Goal: Contribute content: Add original content to the website for others to see

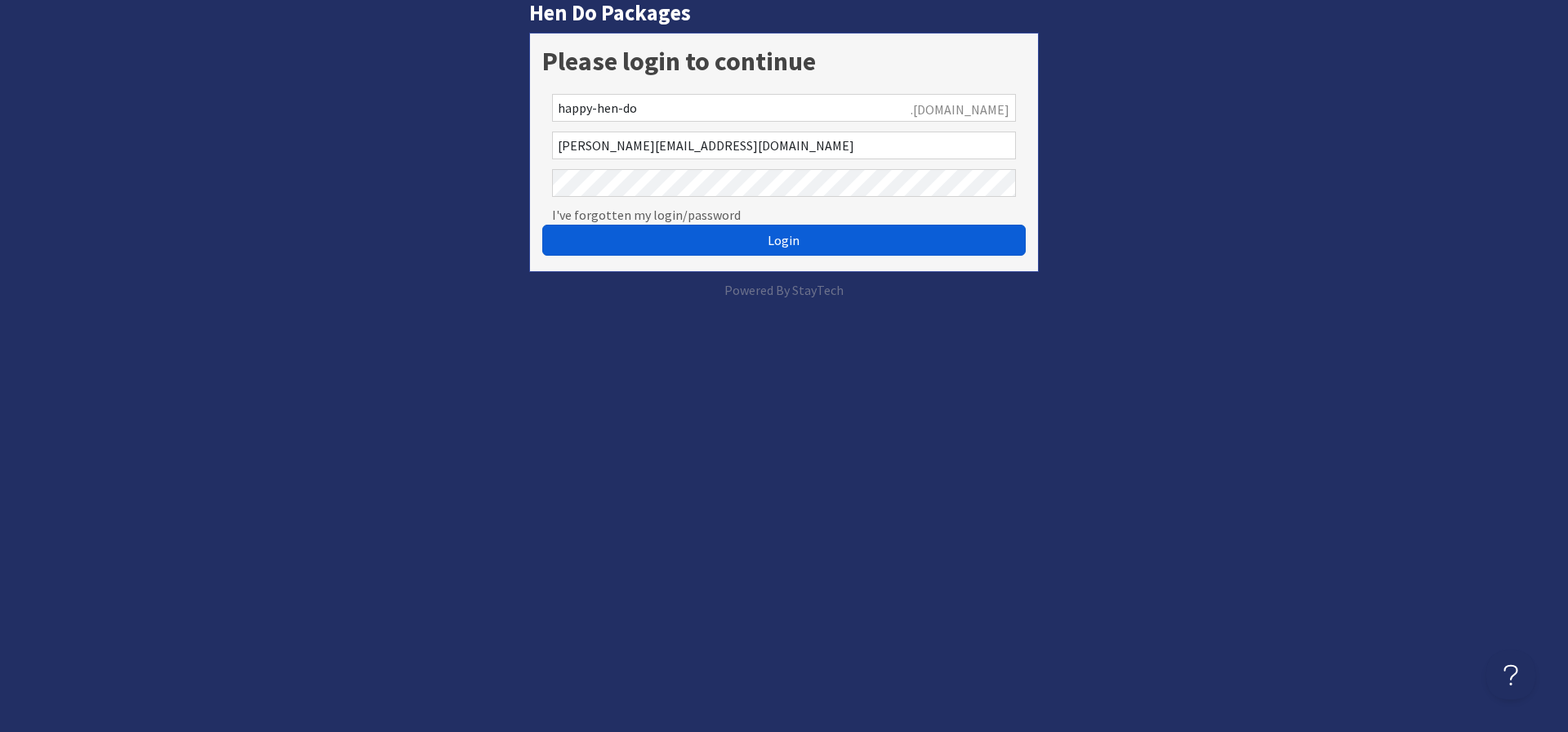
click at [725, 237] on button "Login" at bounding box center [784, 240] width 483 height 31
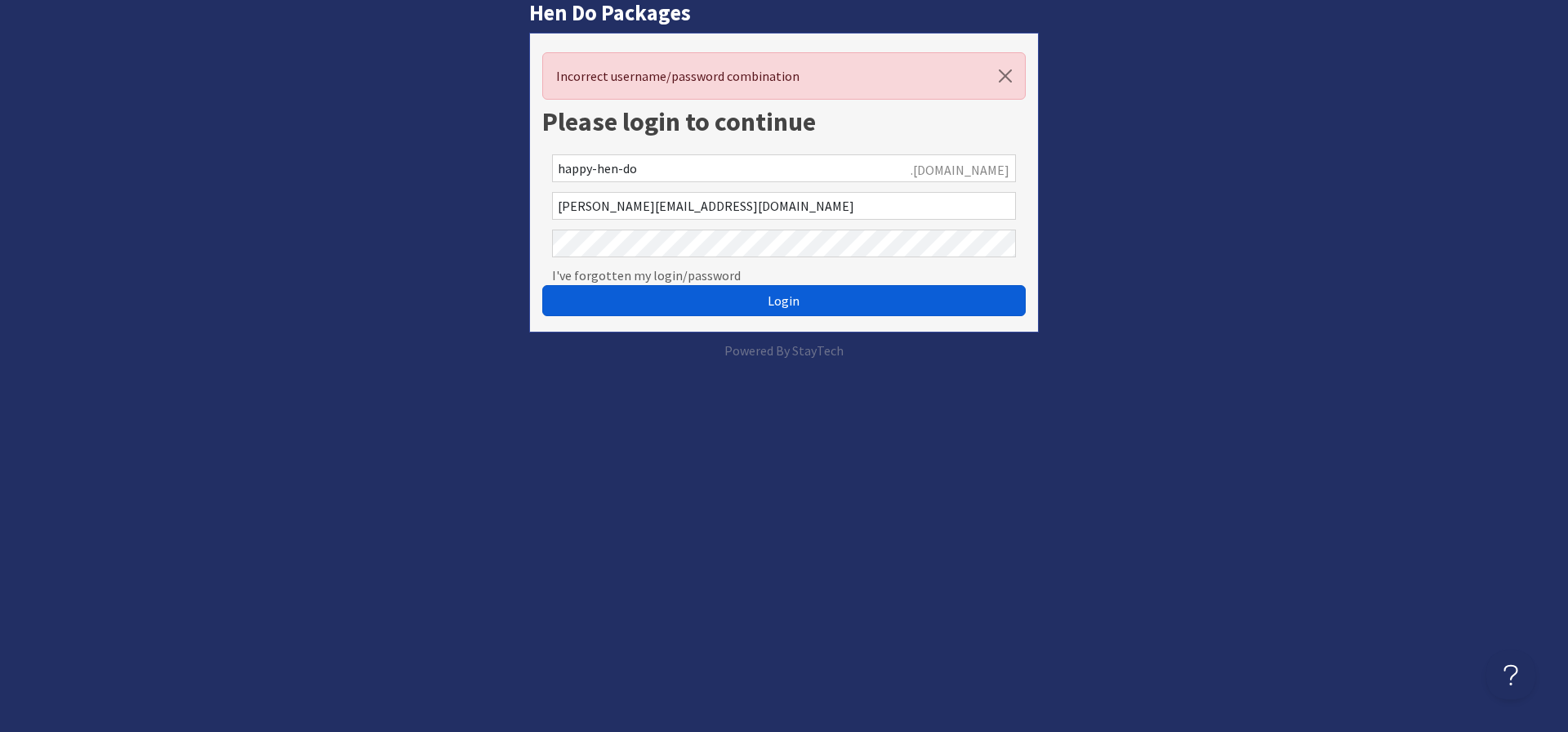
click at [711, 301] on button "Login" at bounding box center [784, 300] width 483 height 31
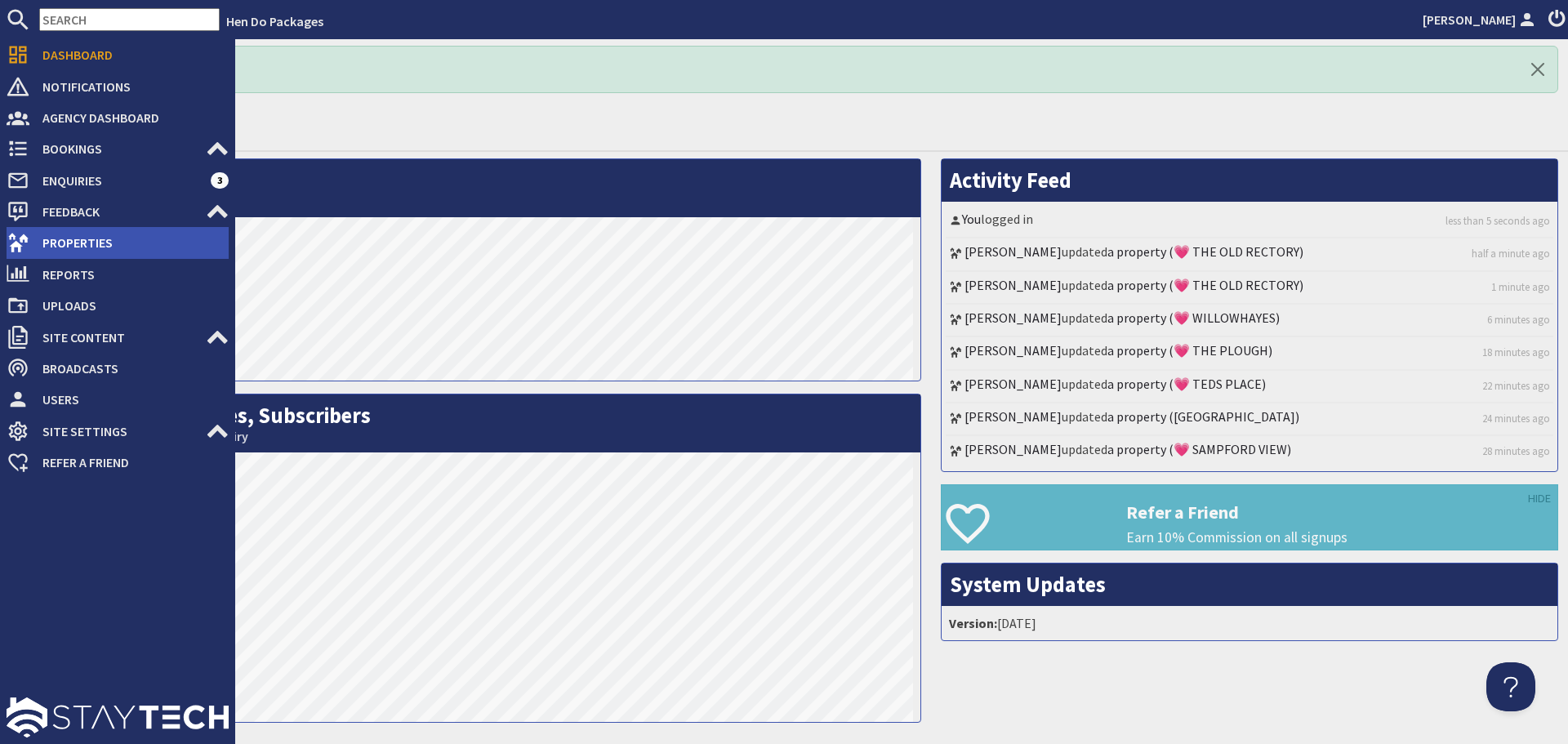
click at [58, 252] on span "Properties" at bounding box center [129, 243] width 199 height 26
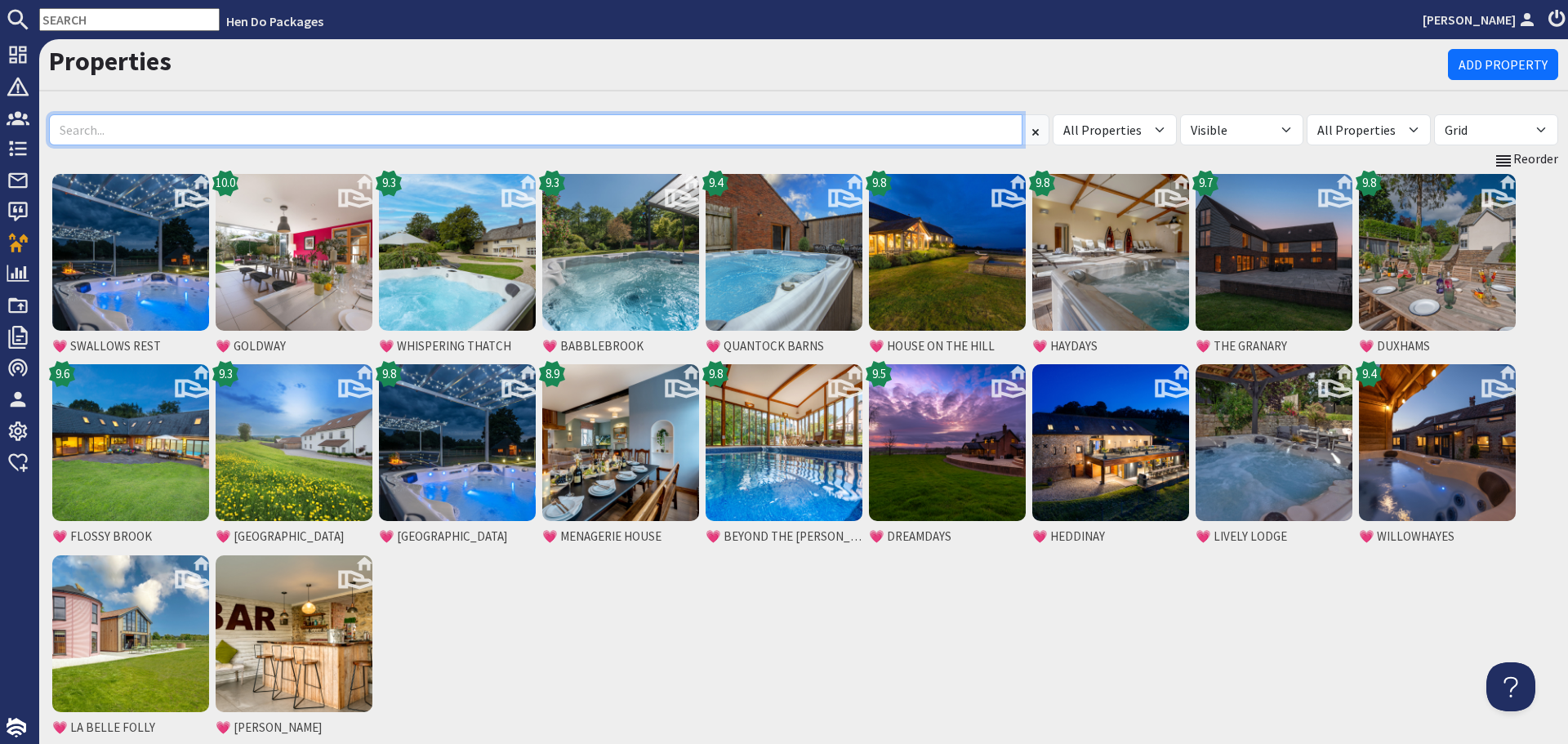
click at [176, 129] on input at bounding box center [536, 130] width 974 height 31
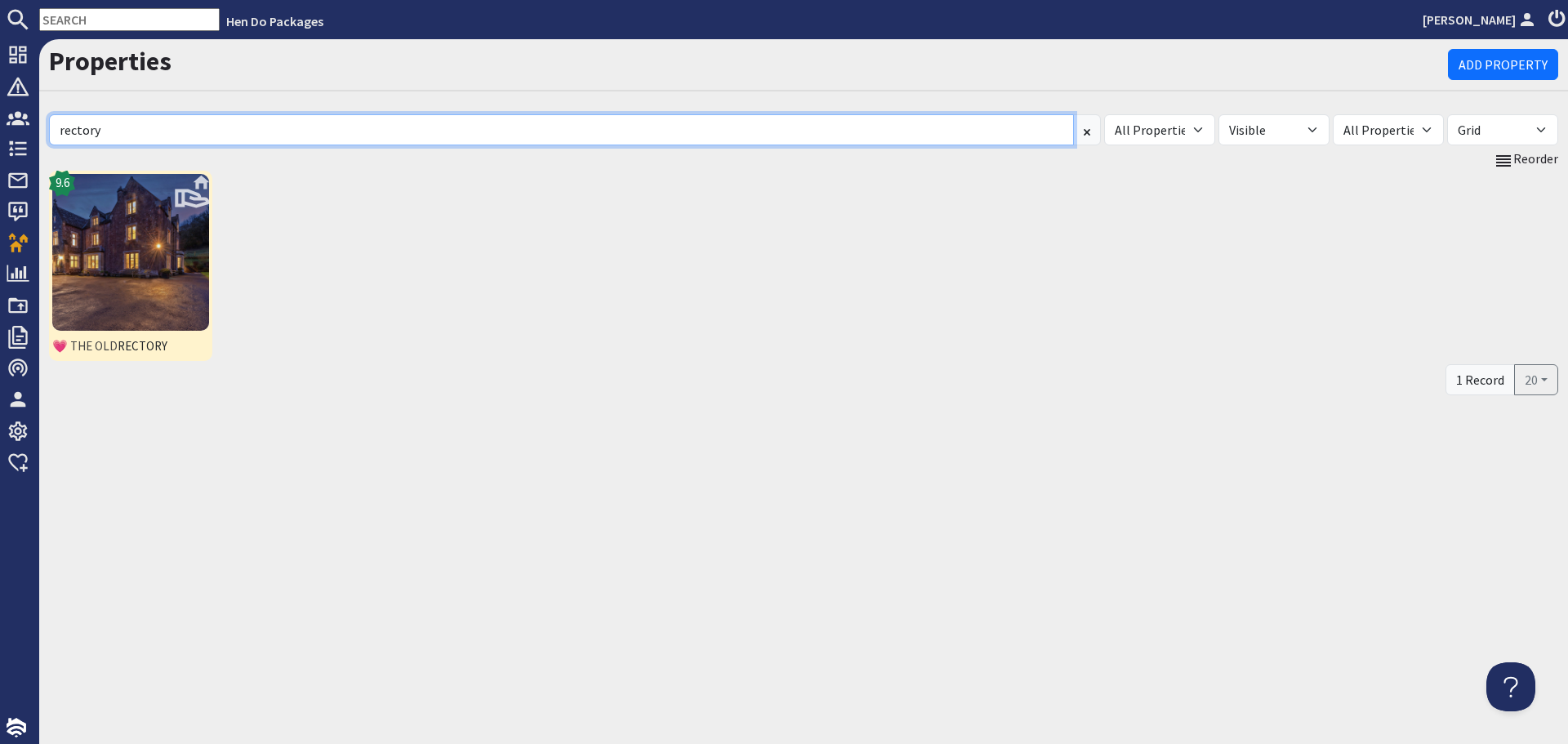
type input "rectory"
click at [156, 263] on img at bounding box center [131, 252] width 157 height 157
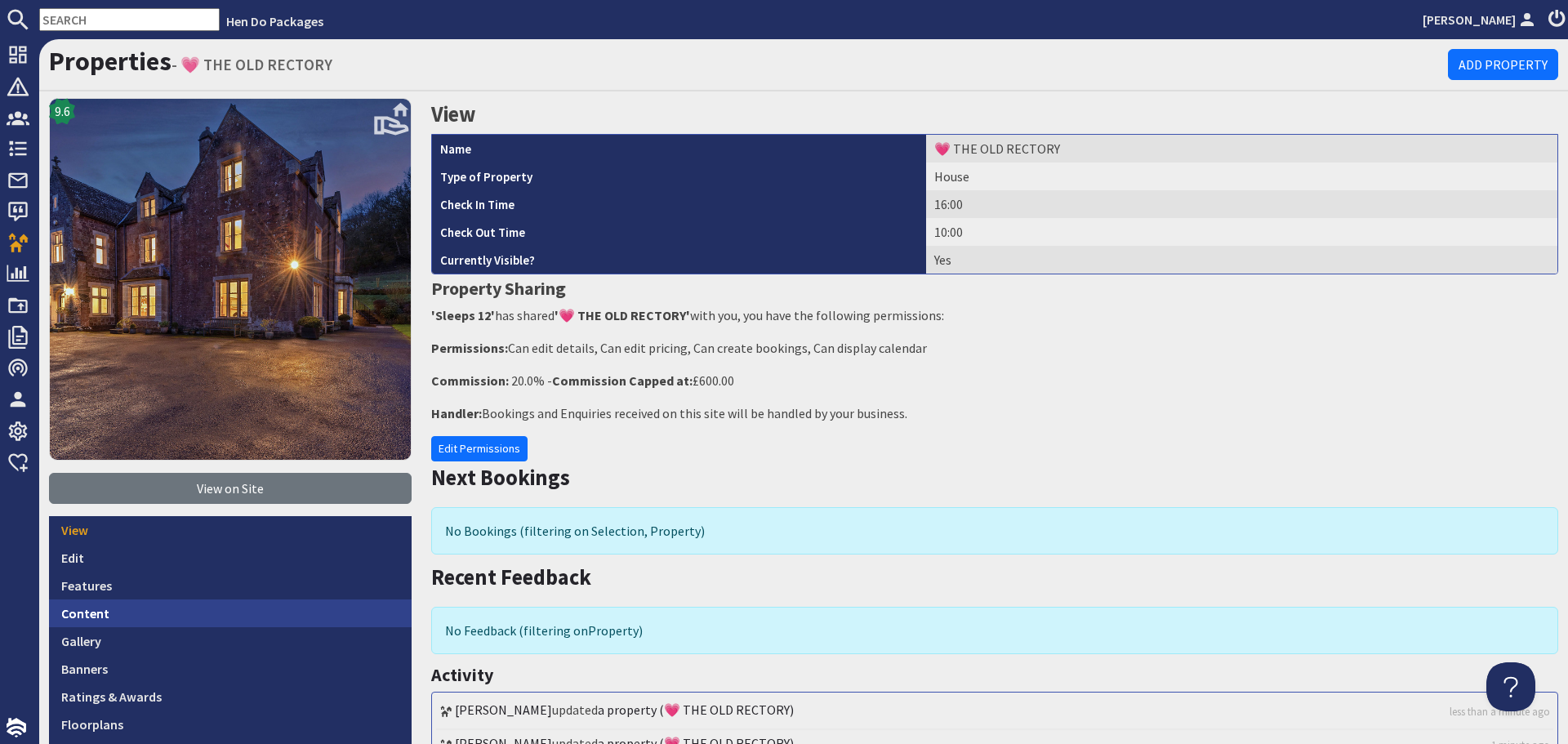
click at [160, 606] on link "Content" at bounding box center [231, 613] width 363 height 28
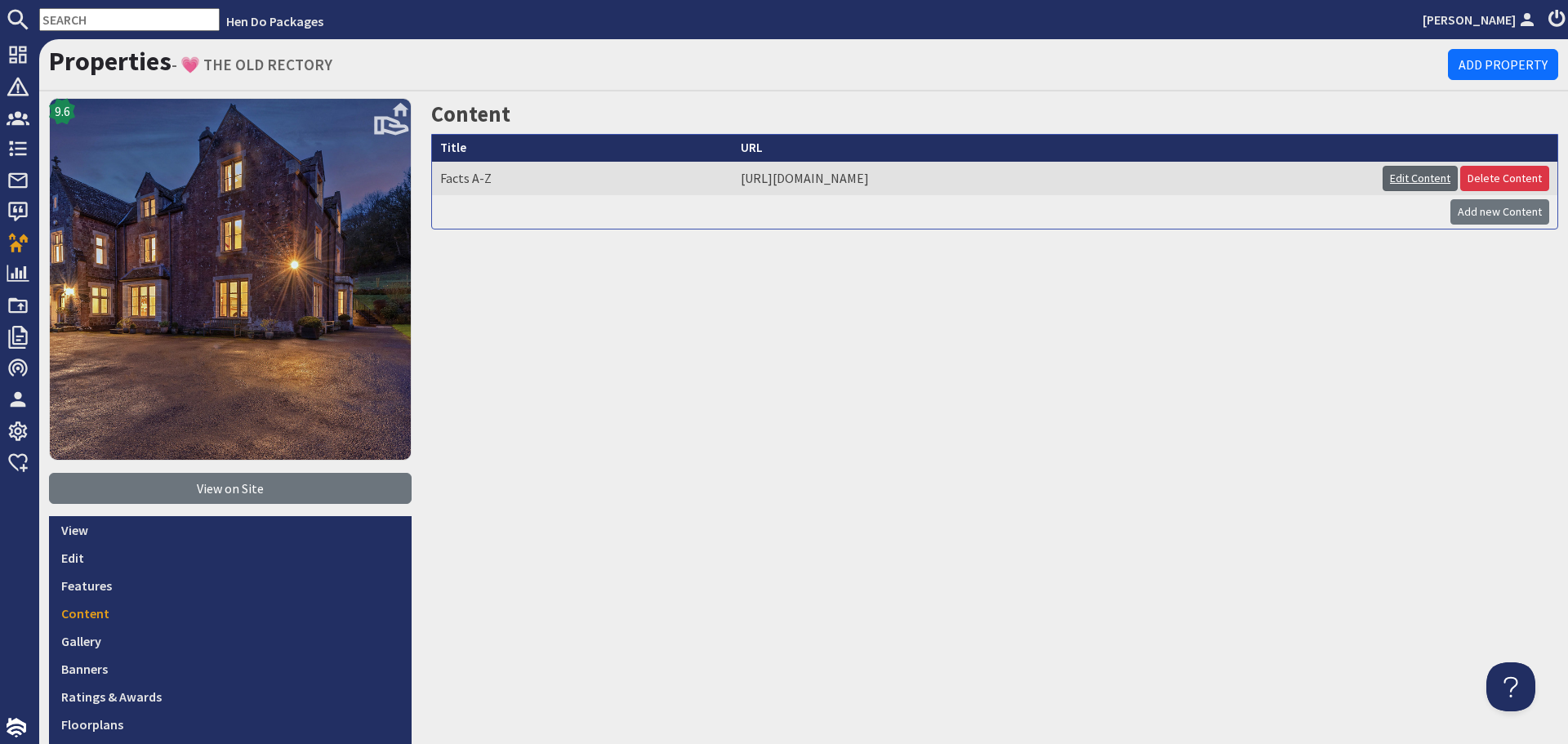
click at [1401, 184] on link "Edit Content" at bounding box center [1420, 179] width 75 height 25
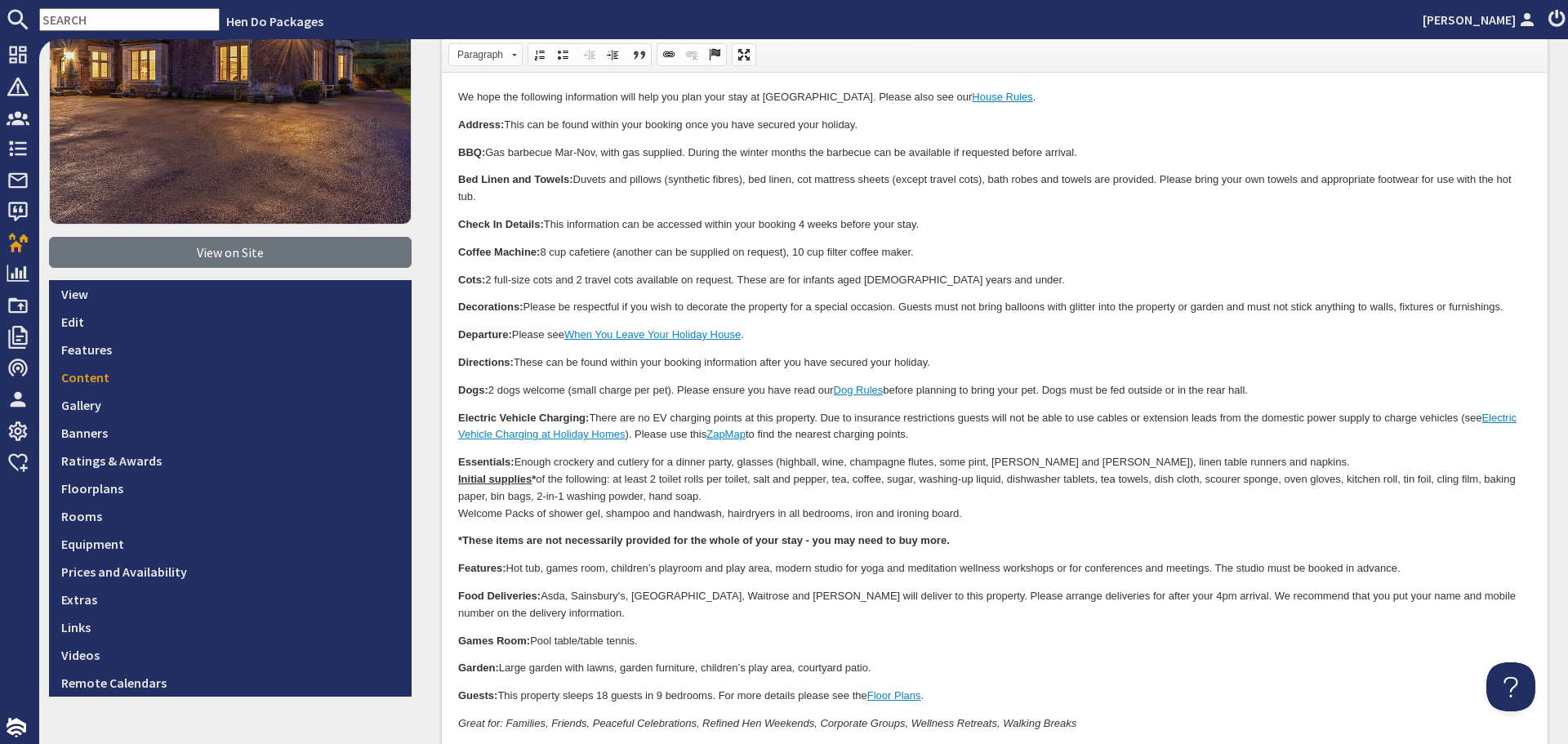
scroll to position [245, 0]
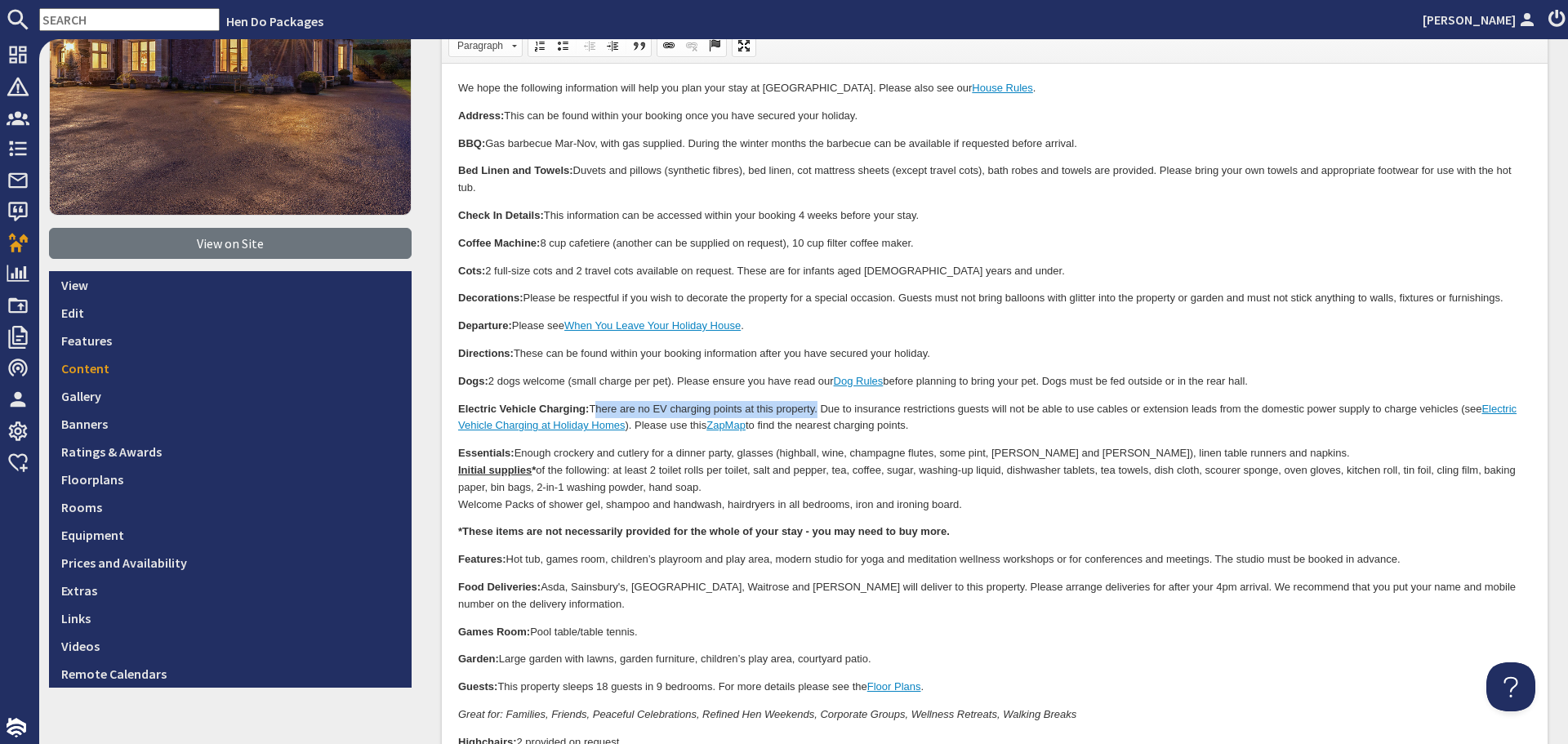
drag, startPoint x: 817, startPoint y: 412, endPoint x: 594, endPoint y: 405, distance: 223.1
click at [594, 405] on p "Electric Vehicle Charging: There are no EV charging points at this property. Du…" at bounding box center [995, 418] width 1074 height 34
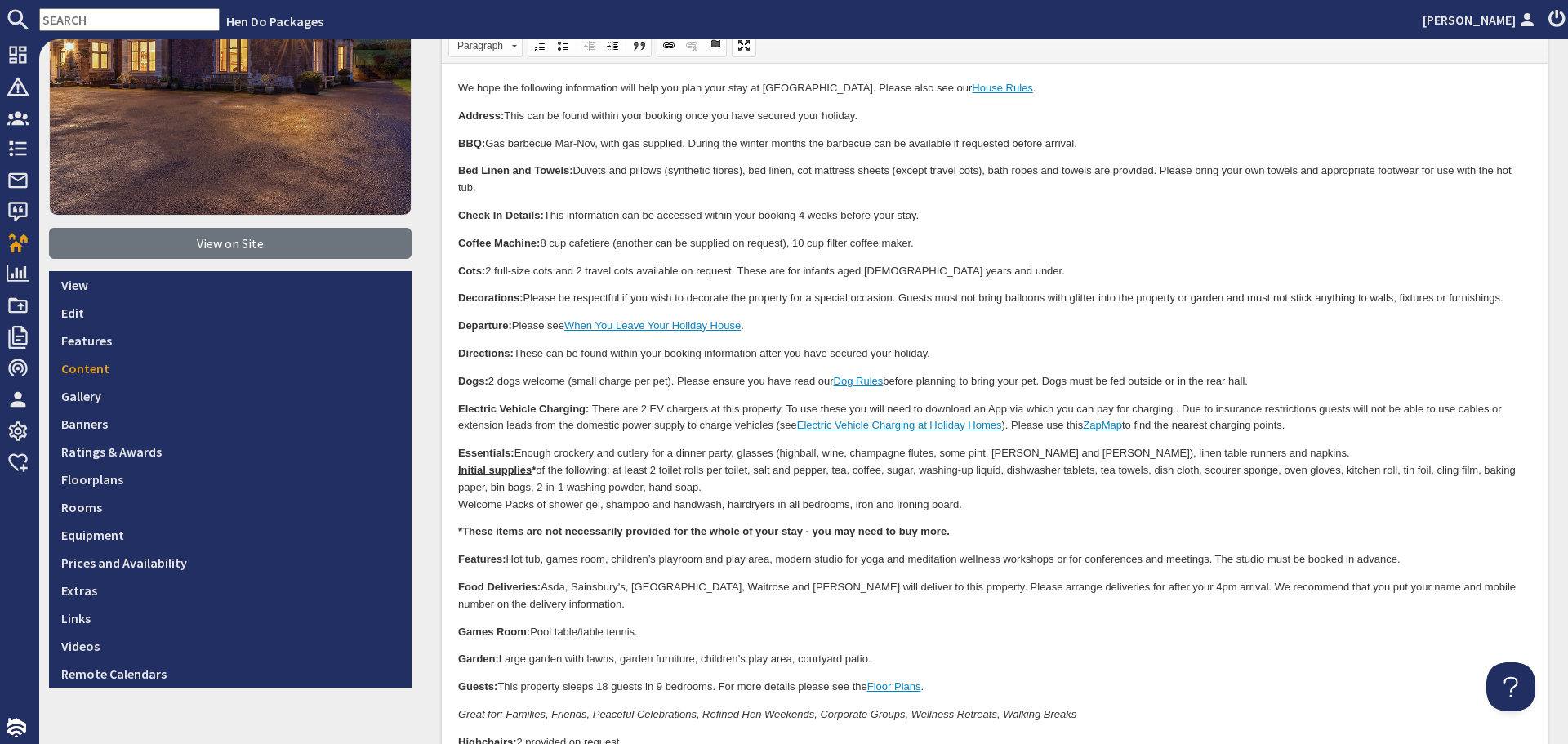
drag, startPoint x: 1299, startPoint y: 424, endPoint x: 1013, endPoint y: 431, distance: 286.1
click at [1013, 431] on p "Electric Vehicle Charging: There are 2 EV chargers at this property. To use the…" at bounding box center [995, 418] width 1074 height 34
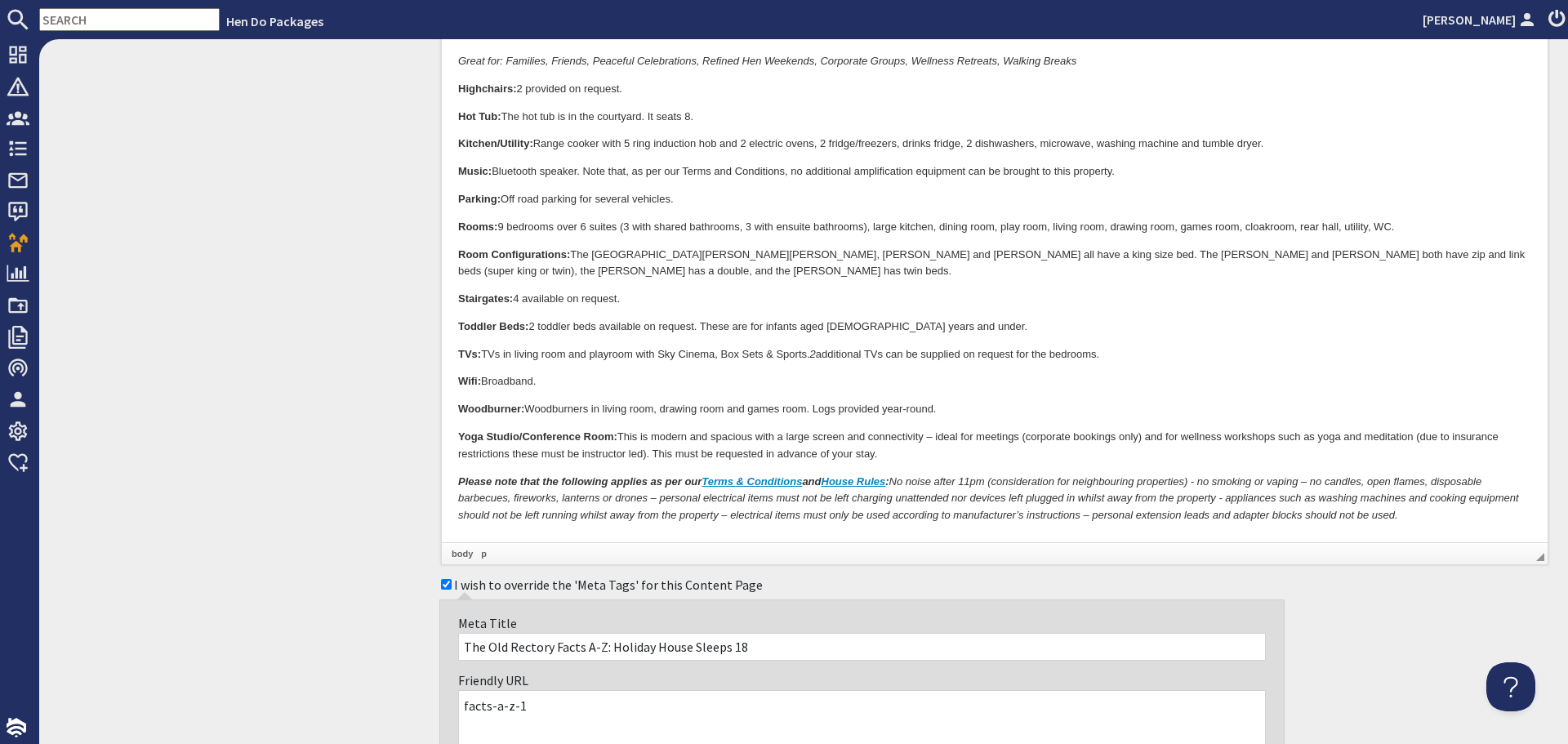
scroll to position [490, 0]
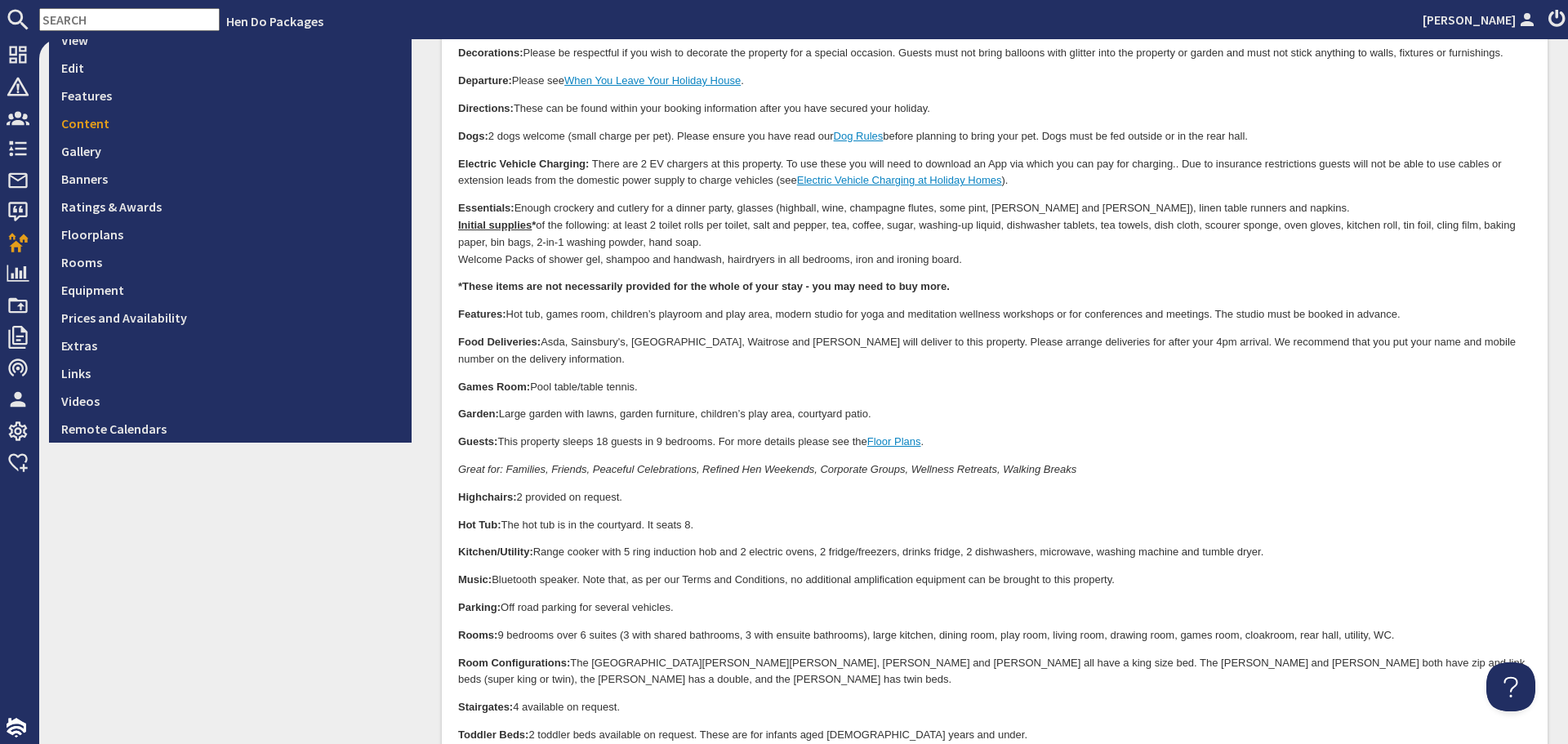
click at [1178, 164] on p "Electric Vehicle Charging: There are 2 EV chargers at this property. To use the…" at bounding box center [995, 174] width 1074 height 34
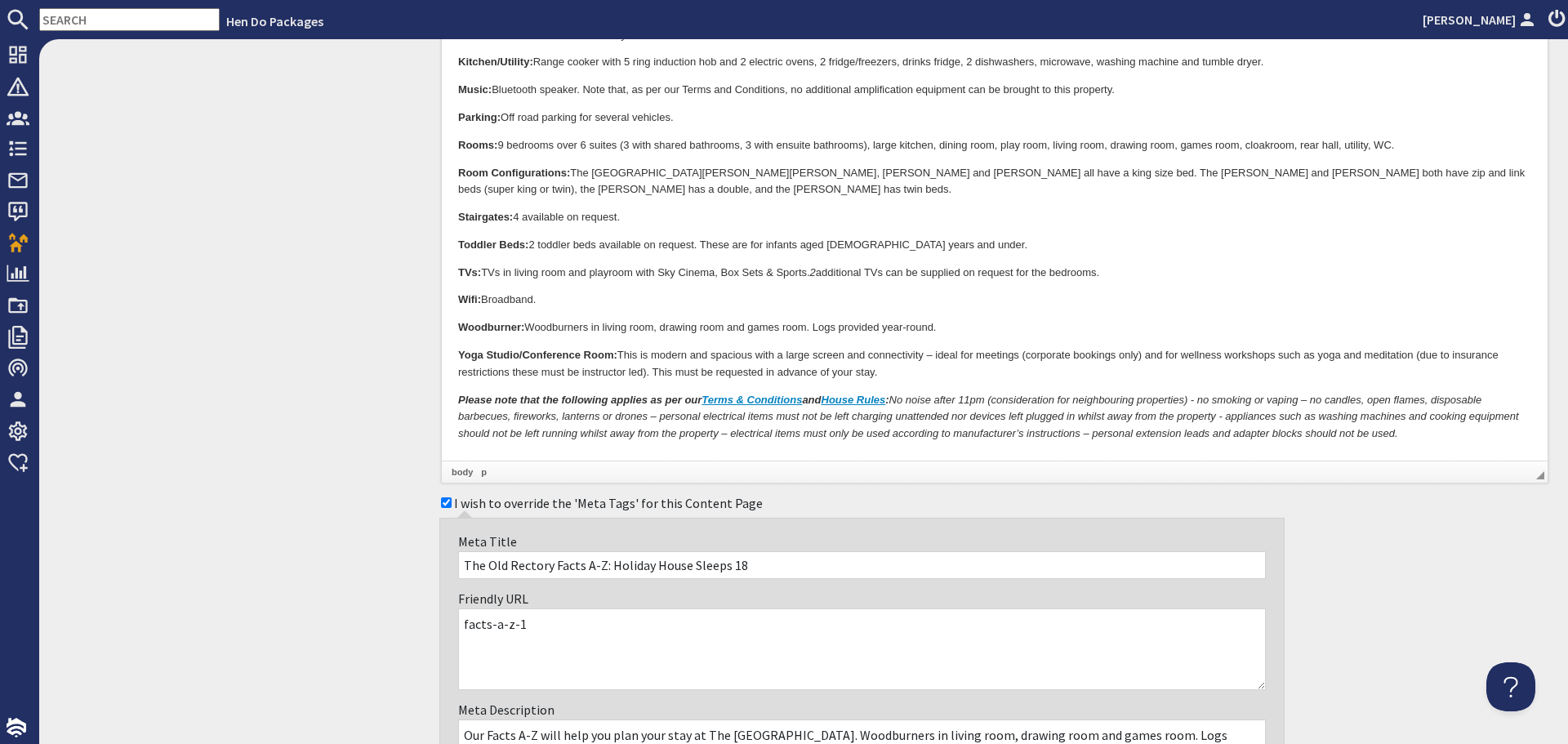
scroll to position [1343, 0]
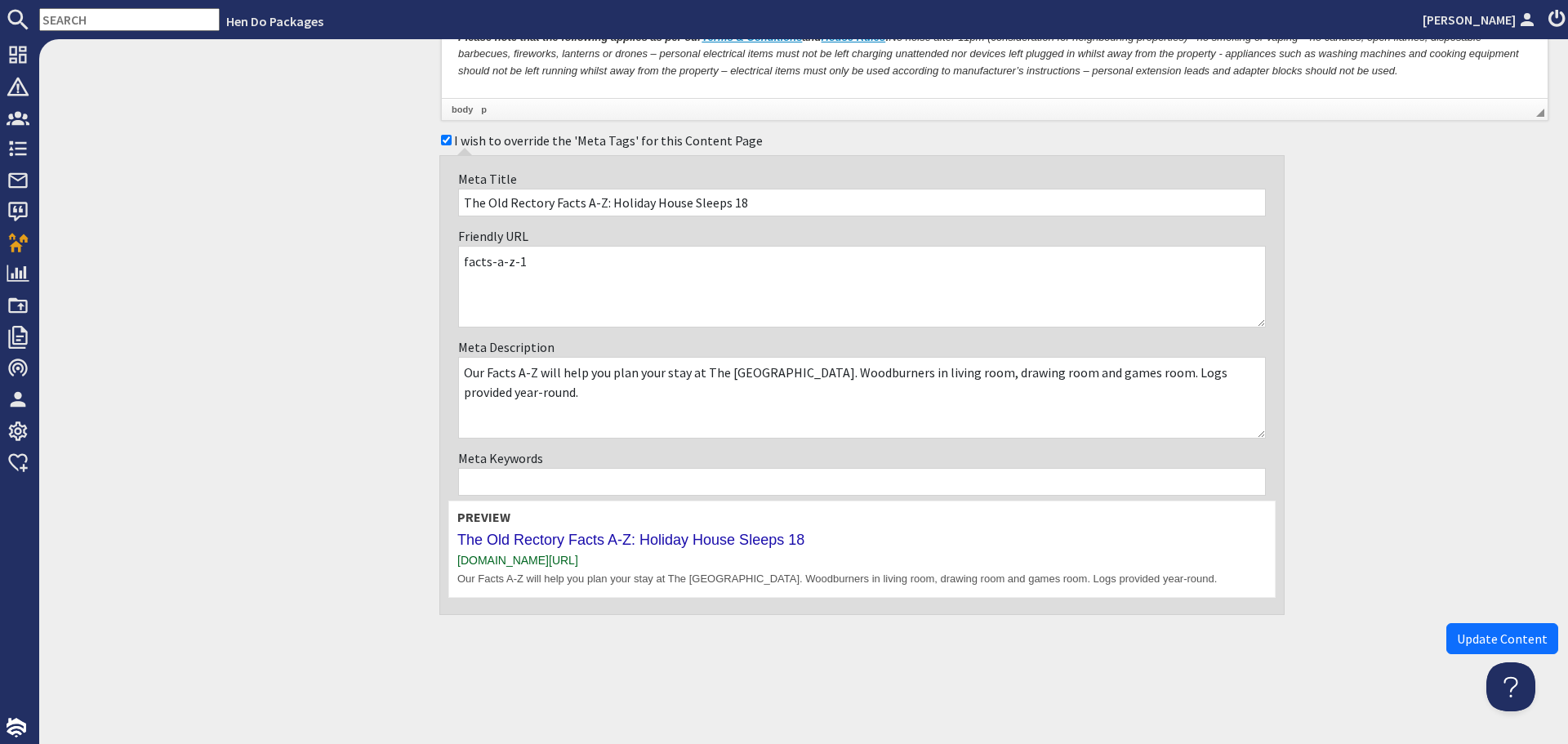
click at [1472, 640] on span "Update Content" at bounding box center [1502, 639] width 91 height 16
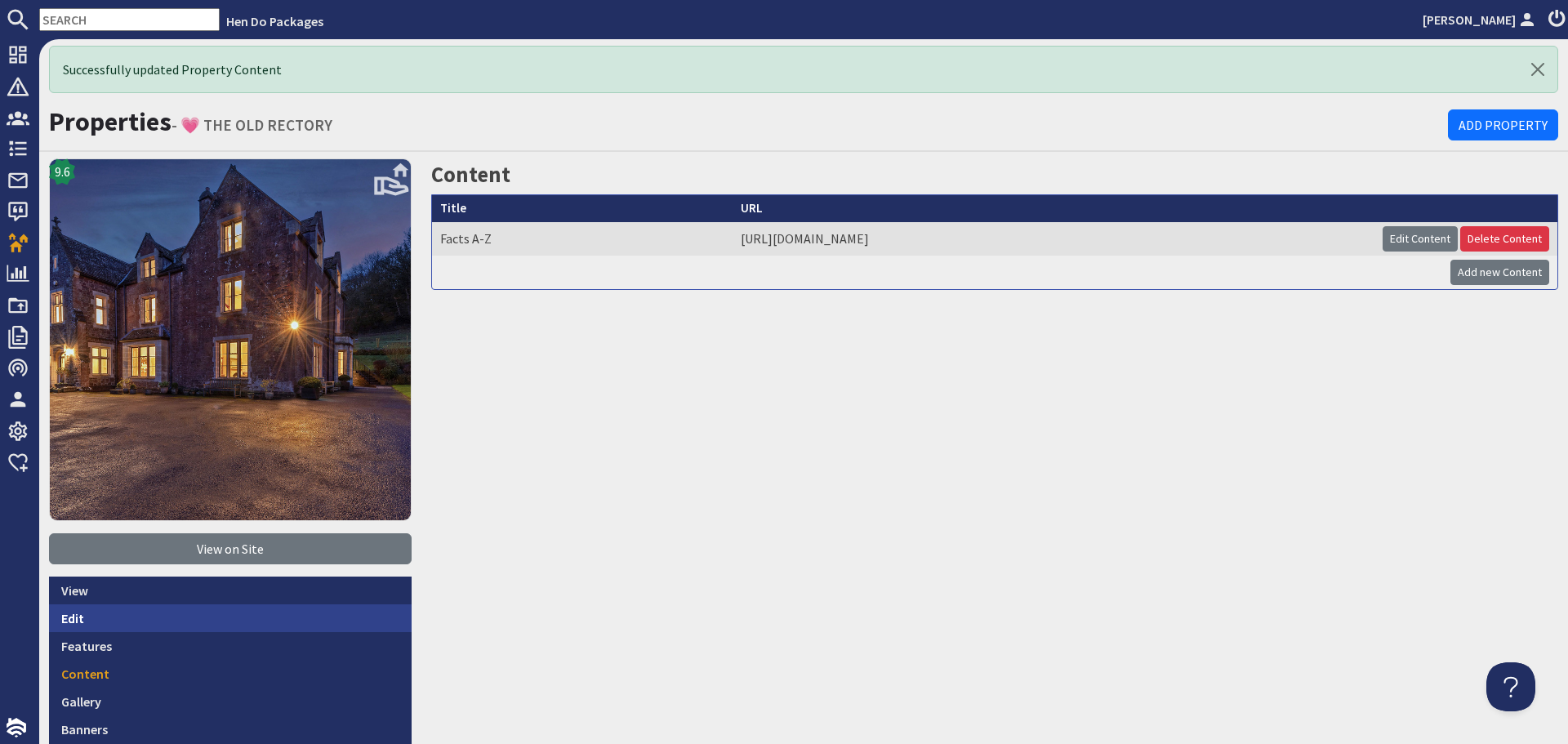
click at [198, 621] on link "Edit" at bounding box center [231, 618] width 363 height 28
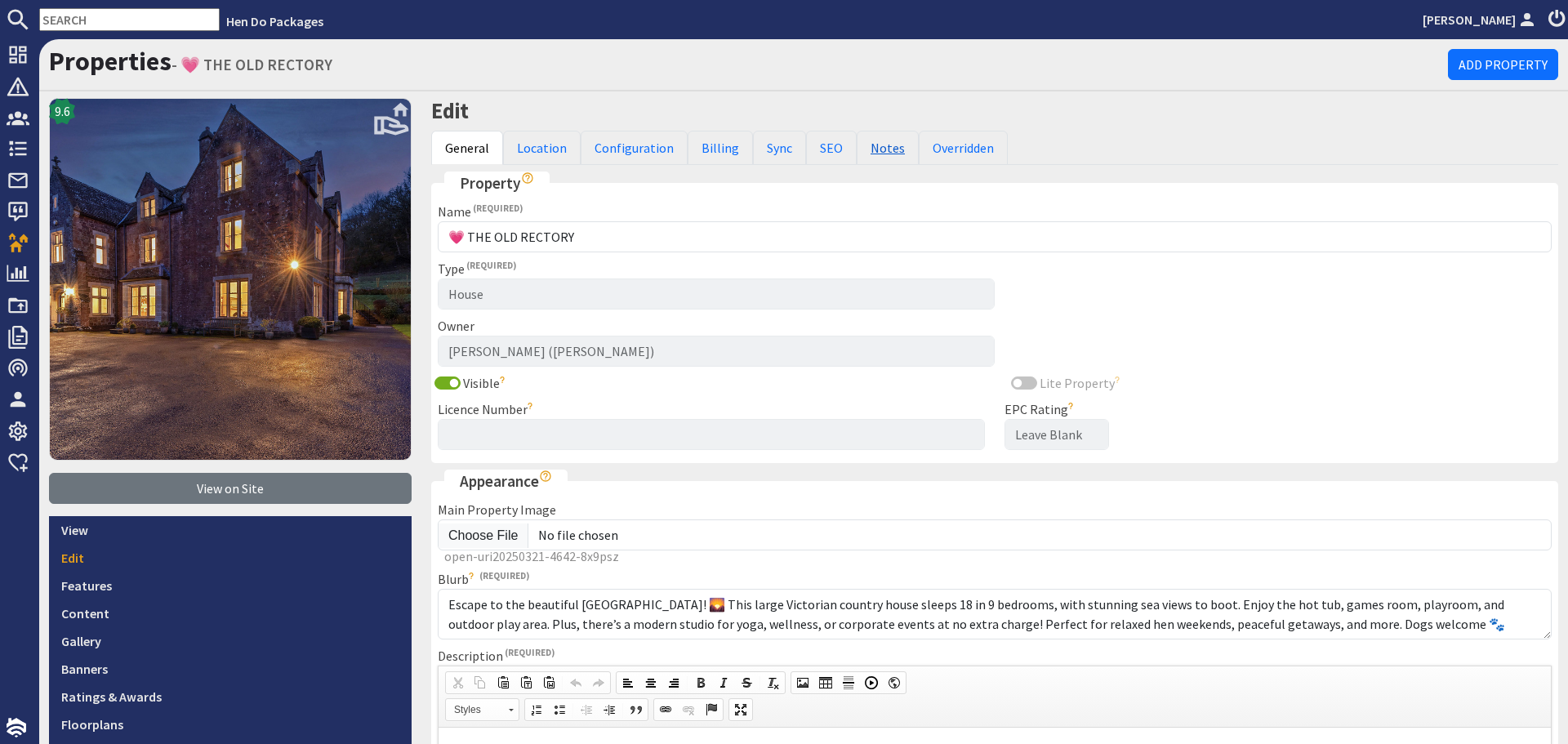
click at [878, 155] on link "Notes" at bounding box center [887, 148] width 62 height 34
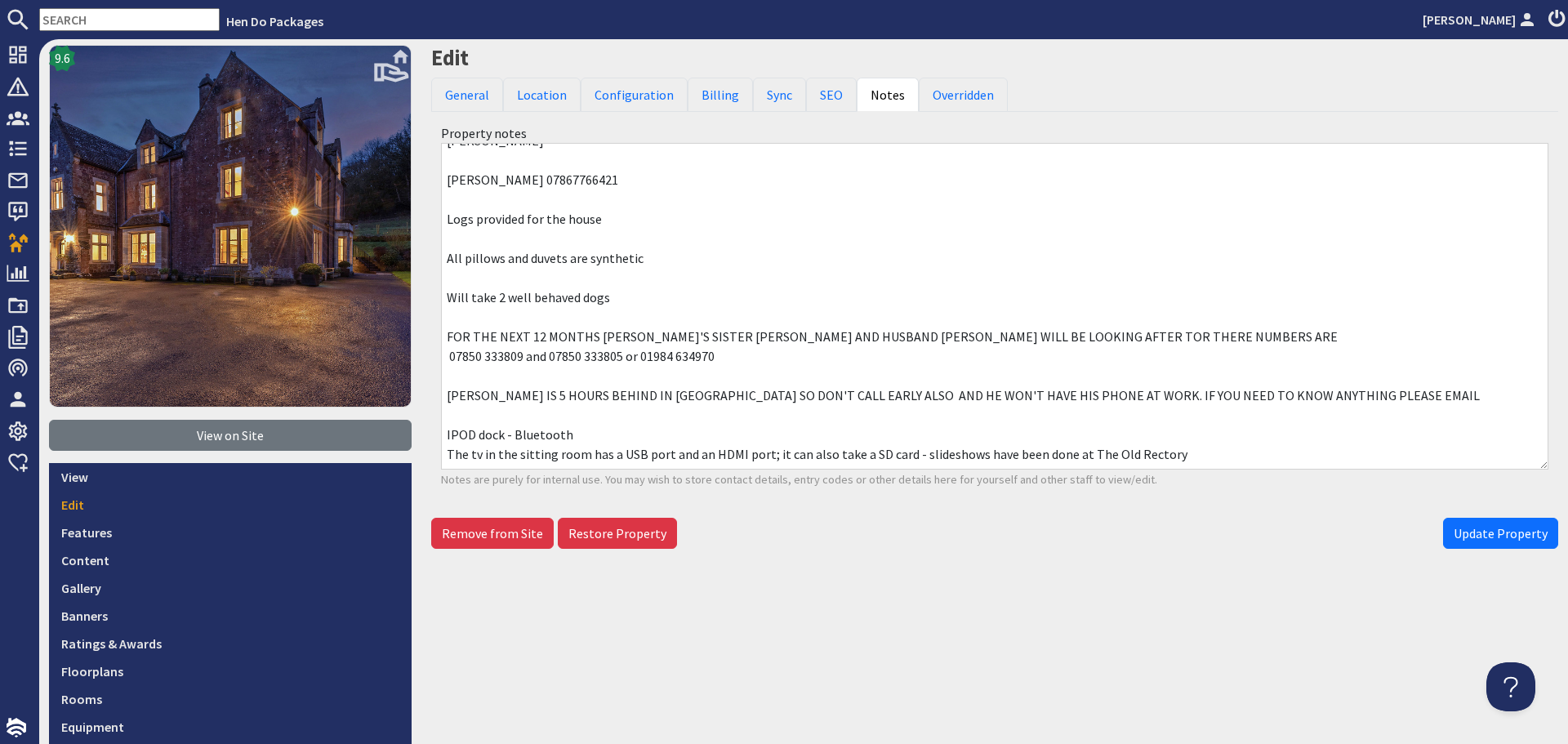
scroll to position [81, 0]
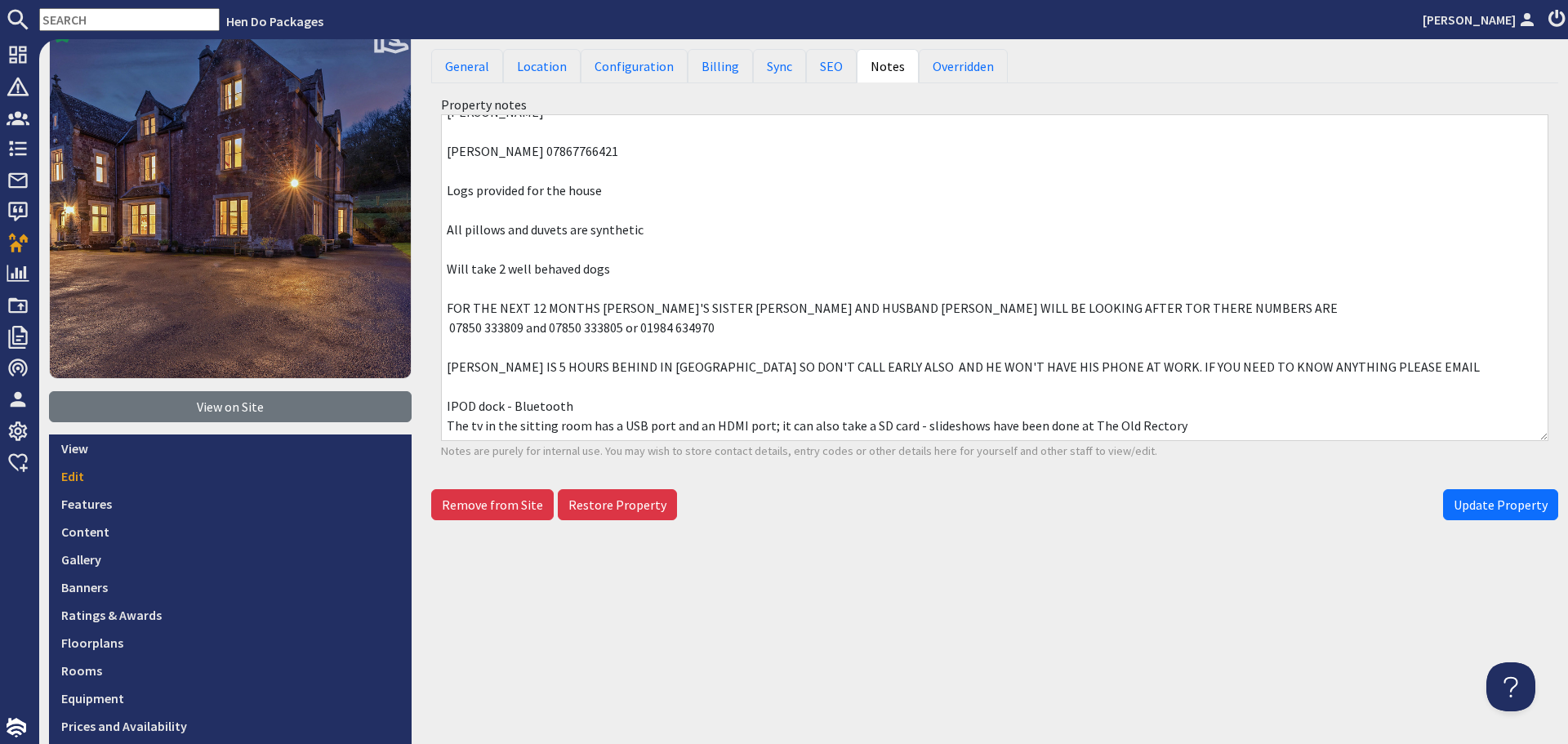
click at [1190, 415] on textarea "[PERSON_NAME] [PERSON_NAME] 07867766421 Logs provided for the house All pillows…" at bounding box center [995, 277] width 1108 height 327
click at [1186, 421] on textarea "[PERSON_NAME] [PERSON_NAME] 07867766421 Logs provided for the house All pillows…" at bounding box center [995, 277] width 1108 height 327
paste textarea "EV charging - from late [DATE] - there are 2 chargers, guests will need to down…"
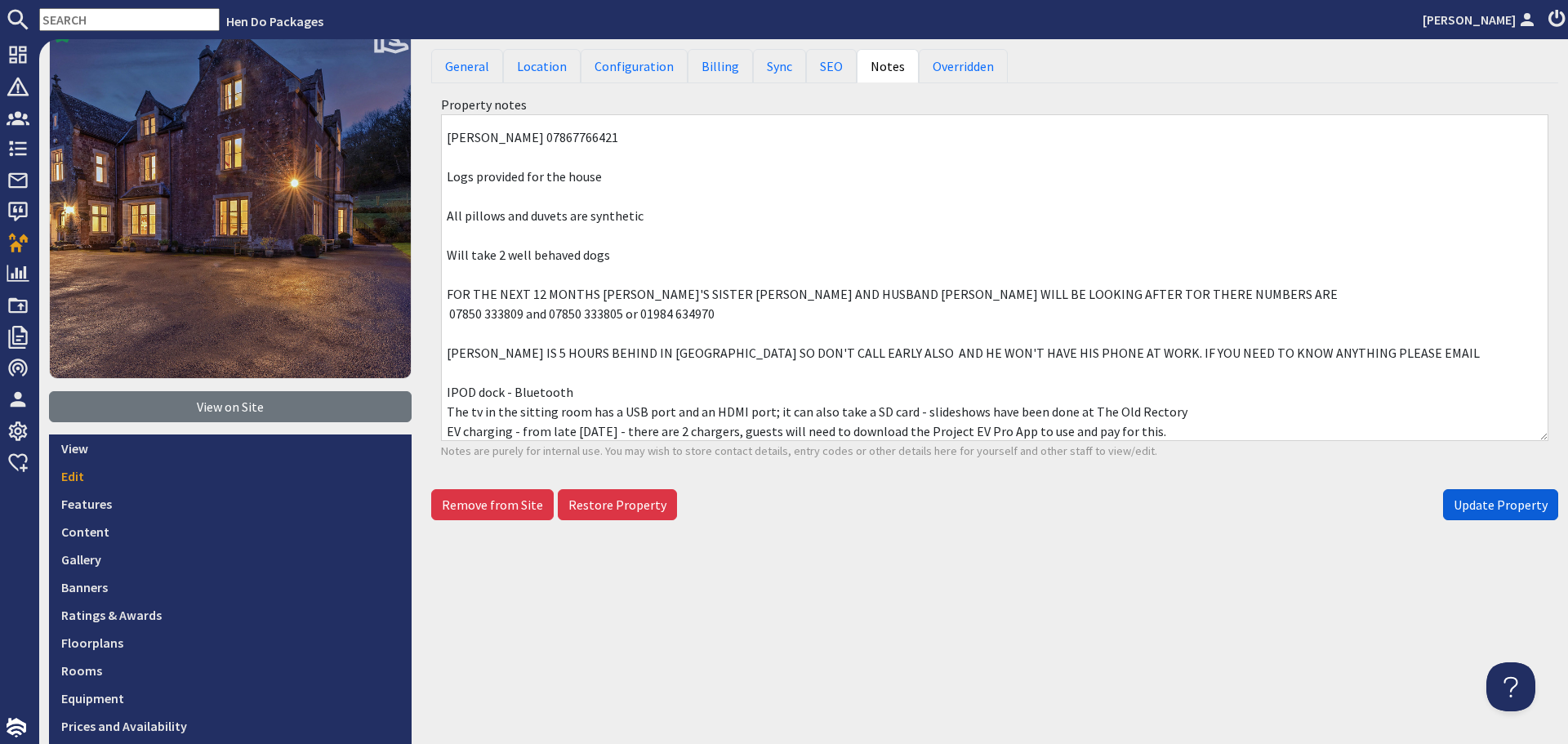
type textarea "[PERSON_NAME] [PERSON_NAME] 07867766421 Logs provided for the house All pillows…"
click at [1529, 503] on span "Update Property" at bounding box center [1500, 505] width 94 height 16
